Goal: Navigation & Orientation: Understand site structure

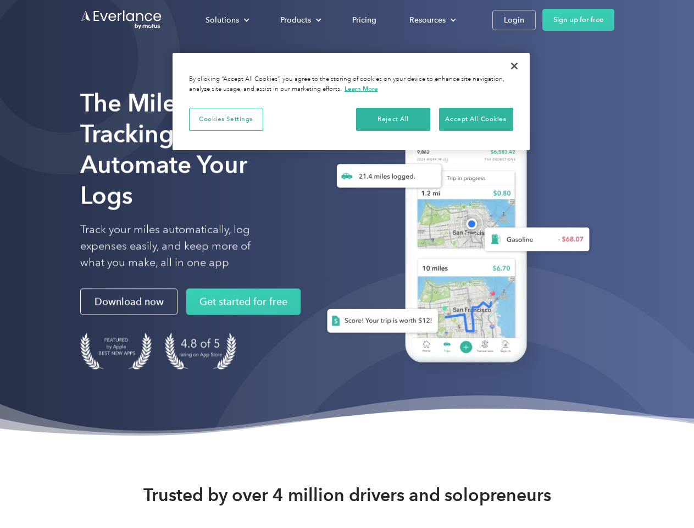
click at [227, 20] on div "Solutions" at bounding box center [223, 20] width 34 height 14
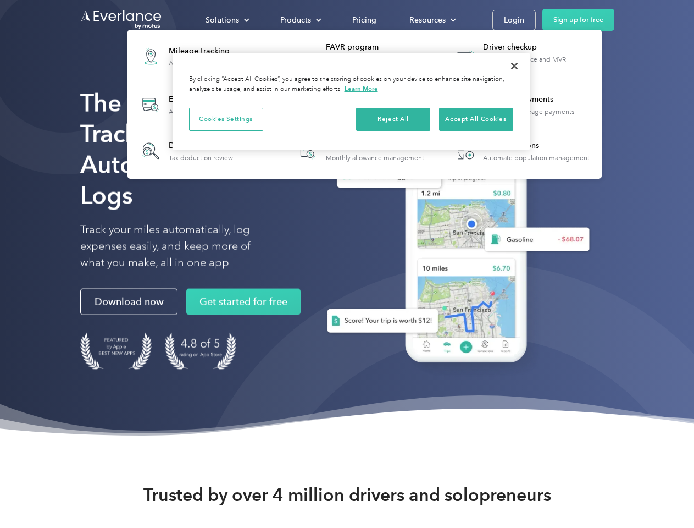
click at [300, 20] on div "Products" at bounding box center [295, 20] width 31 height 14
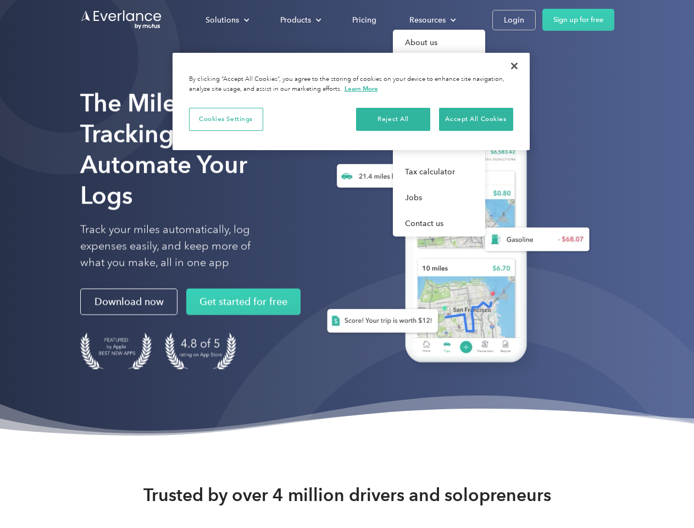
click at [432, 20] on div "Resources" at bounding box center [428, 20] width 36 height 14
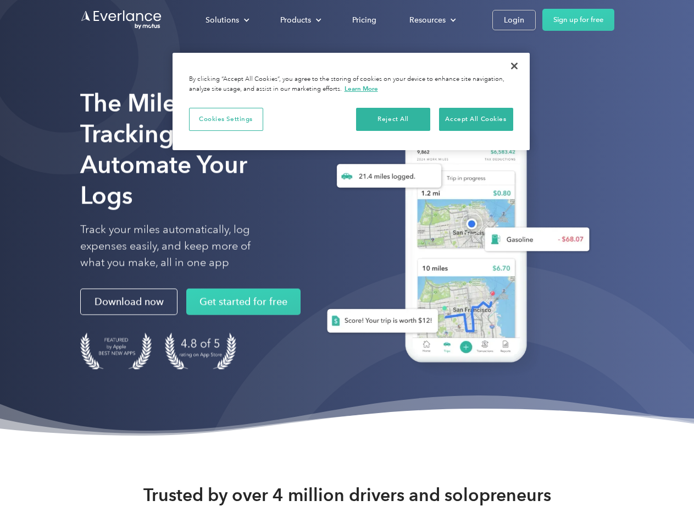
click at [226, 119] on button "Cookies Settings" at bounding box center [226, 119] width 74 height 23
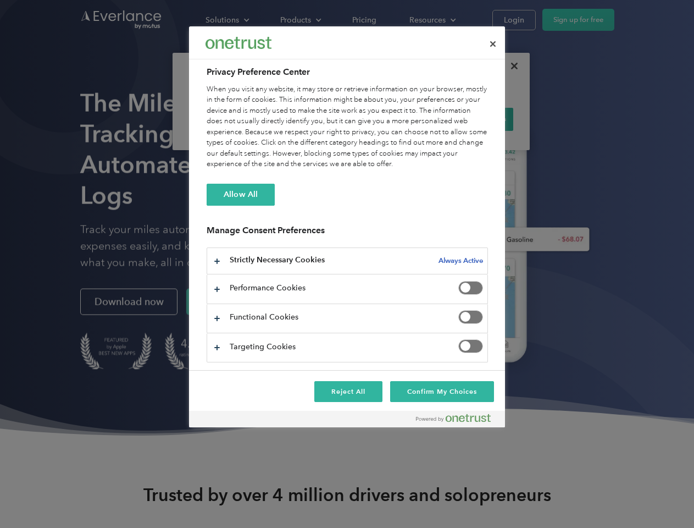
click at [394, 119] on div "When you visit any website, it may store or retrieve information on your browse…" at bounding box center [347, 127] width 281 height 86
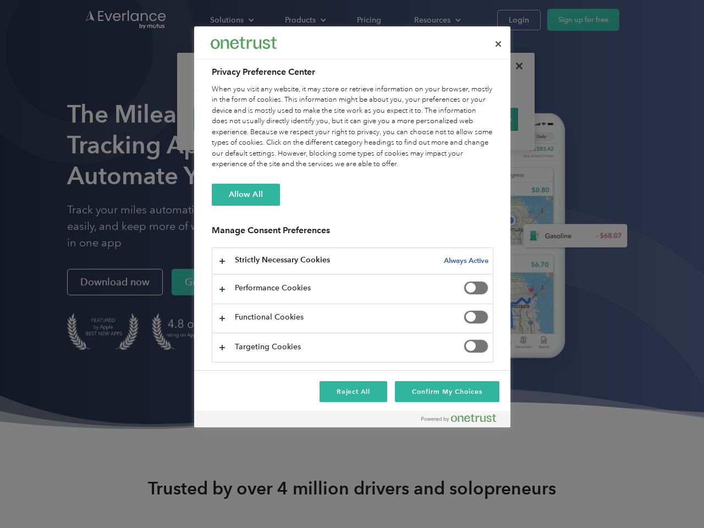
click at [476, 119] on div "When you visit any website, it may store or retrieve information on your browse…" at bounding box center [352, 127] width 281 height 86
